Goal: Task Accomplishment & Management: Use online tool/utility

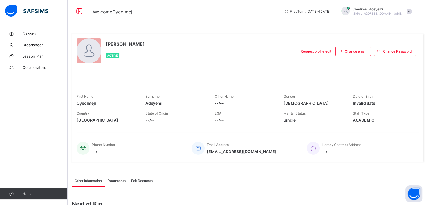
click at [361, 155] on div "Home / Contract Address --/--" at bounding box center [360, 148] width 107 height 19
click at [27, 32] on span "Classes" at bounding box center [45, 34] width 45 height 5
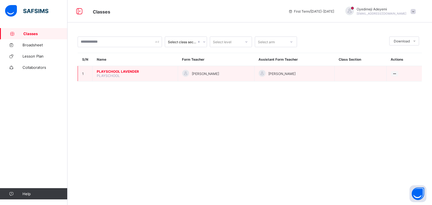
click at [112, 71] on span "PLAYSCHOOL LAVENDER" at bounding box center [135, 72] width 77 height 4
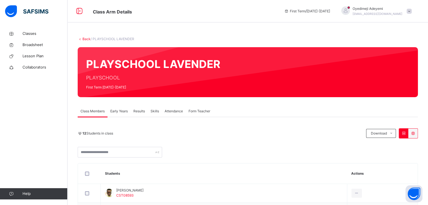
click at [169, 113] on span "Attendance" at bounding box center [174, 111] width 18 height 5
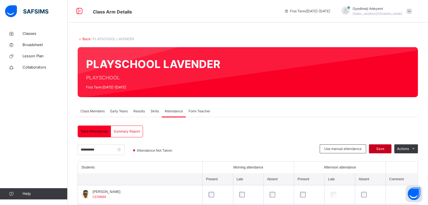
click at [380, 149] on span "Save" at bounding box center [380, 149] width 14 height 5
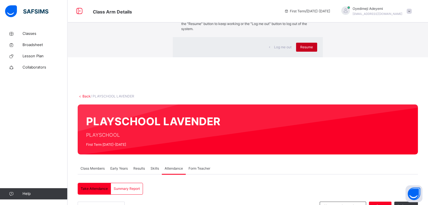
click at [300, 50] on span "Resume" at bounding box center [306, 47] width 13 height 5
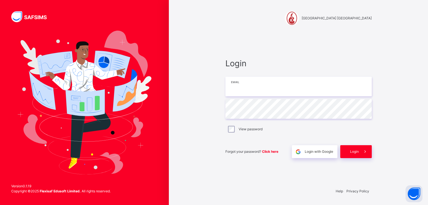
type input "**********"
